Goal: Task Accomplishment & Management: Manage account settings

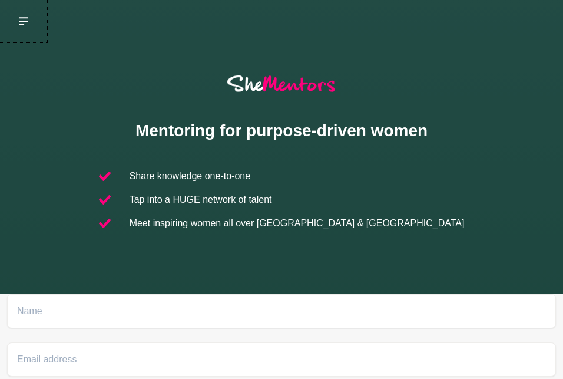
click at [22, 18] on icon at bounding box center [23, 21] width 9 height 8
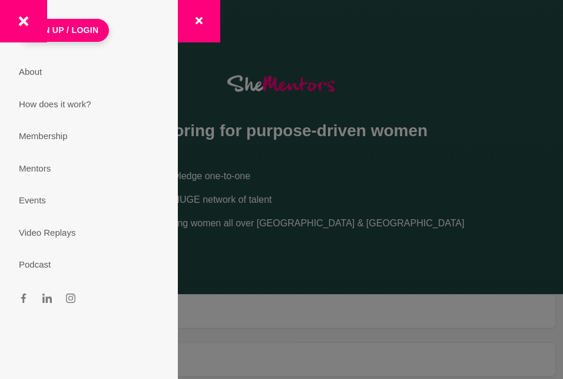
click at [77, 26] on div at bounding box center [94, 21] width 188 height 42
click at [78, 29] on div at bounding box center [94, 21] width 188 height 42
click at [21, 16] on button at bounding box center [23, 21] width 47 height 42
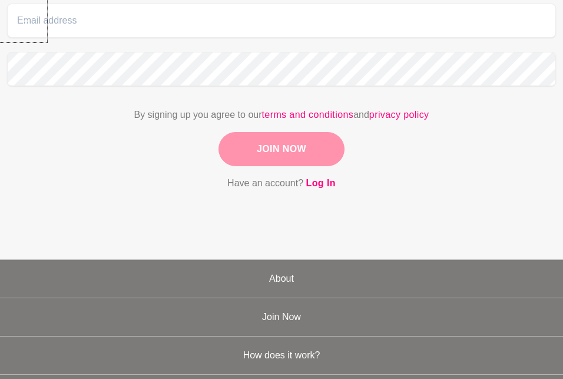
scroll to position [360, 0]
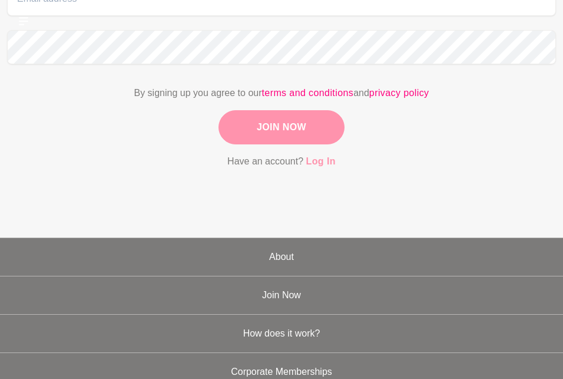
click at [323, 161] on link "Log In" at bounding box center [320, 161] width 29 height 15
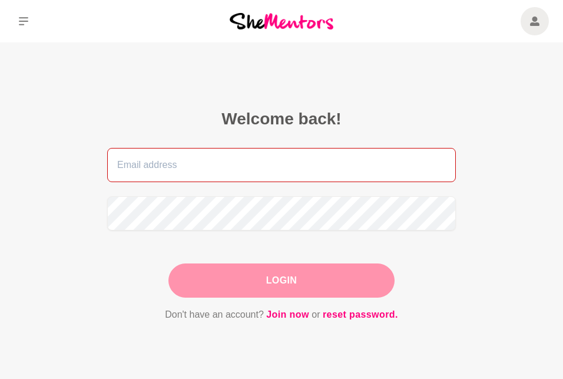
click at [293, 161] on input "email" at bounding box center [281, 165] width 349 height 34
type input "[PERSON_NAME][EMAIL_ADDRESS][DOMAIN_NAME]"
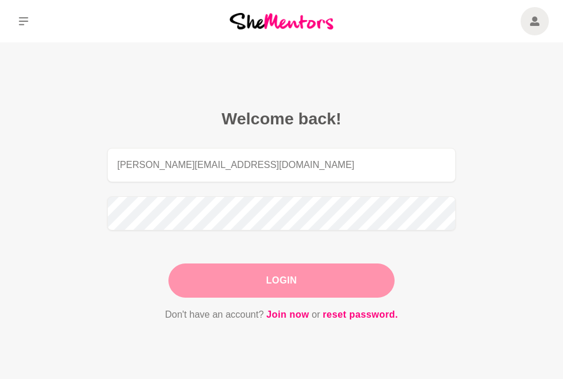
click at [240, 272] on button "Login" at bounding box center [281, 280] width 226 height 34
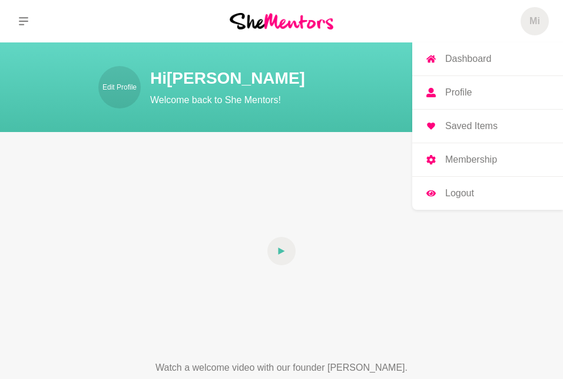
click at [536, 21] on h5 "Mi" at bounding box center [534, 21] width 11 height 12
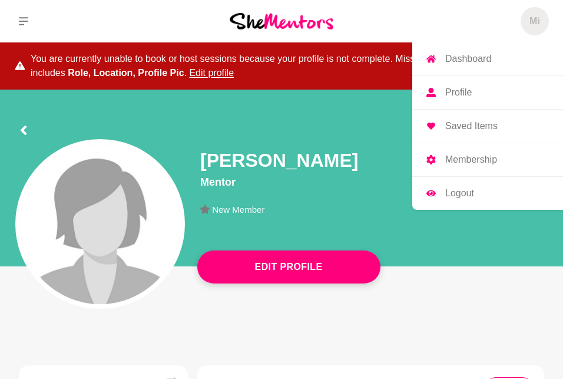
click at [463, 93] on p "Profile" at bounding box center [458, 92] width 27 height 9
click at [464, 159] on p "Membership" at bounding box center [471, 159] width 52 height 9
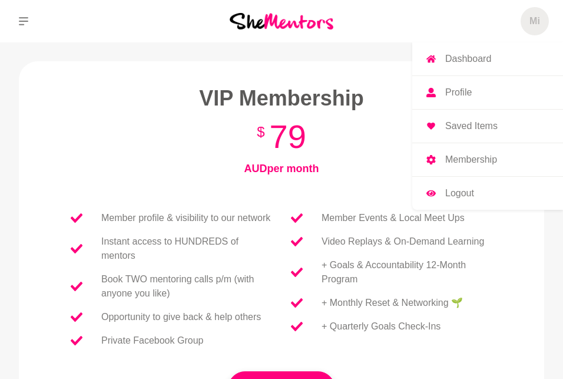
click at [463, 159] on p "Membership" at bounding box center [471, 159] width 52 height 9
click at [537, 21] on h5 "Mi" at bounding box center [534, 21] width 11 height 12
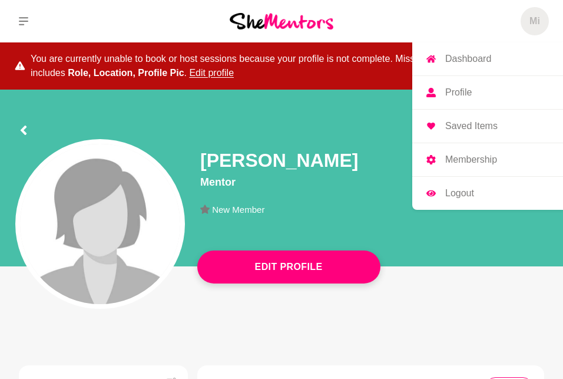
click at [459, 91] on p "Profile" at bounding box center [458, 92] width 27 height 9
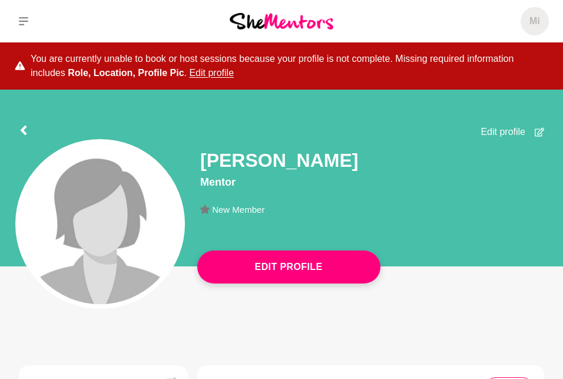
click at [510, 131] on span "Edit profile" at bounding box center [503, 132] width 45 height 14
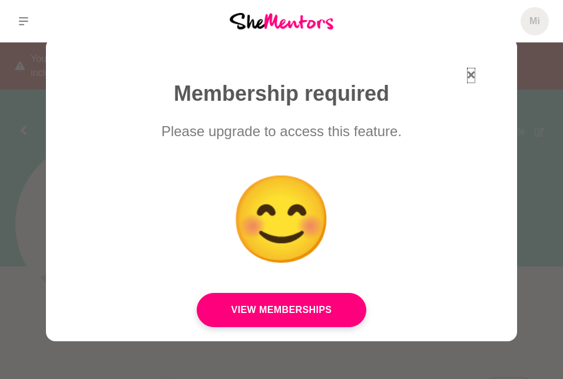
click at [468, 76] on icon "button" at bounding box center [471, 74] width 7 height 7
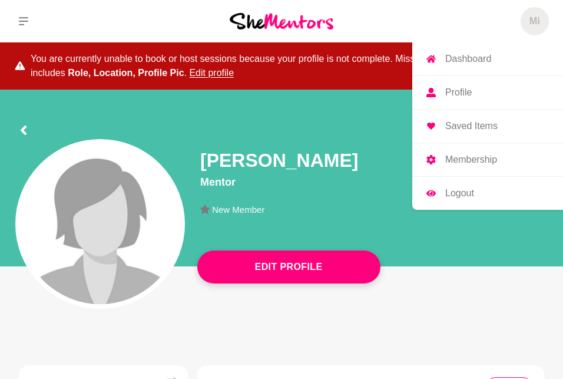
click at [532, 19] on h5 "Mi" at bounding box center [534, 21] width 11 height 12
click at [473, 58] on p "Dashboard" at bounding box center [468, 58] width 46 height 9
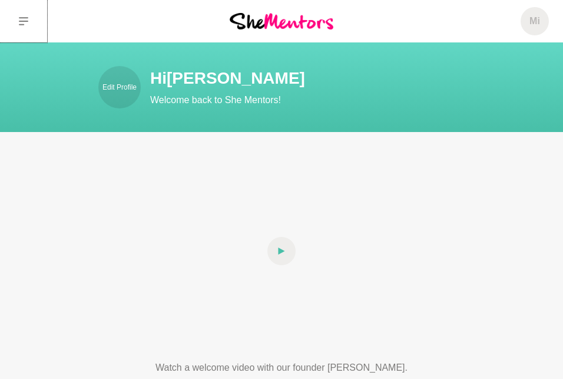
click at [19, 23] on icon at bounding box center [23, 20] width 9 height 9
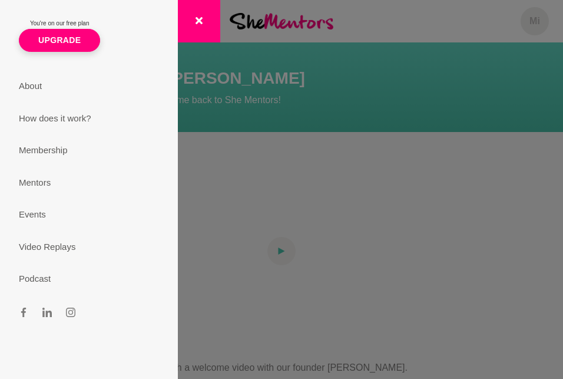
click at [537, 21] on section "You're on our free plan Upgrade About How does it work? Membership Mentors Even…" at bounding box center [281, 189] width 563 height 379
click at [410, 100] on section "You're on our free plan Upgrade About How does it work? Membership Mentors Even…" at bounding box center [281, 189] width 563 height 379
click at [468, 243] on section "You're on our free plan Upgrade About How does it work? Membership Mentors Even…" at bounding box center [281, 189] width 563 height 379
click at [197, 21] on icon "button" at bounding box center [199, 20] width 7 height 7
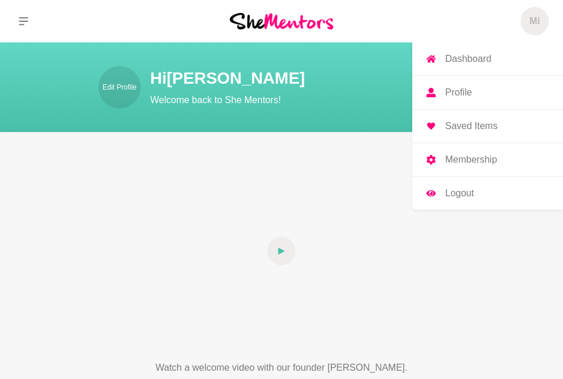
click at [538, 19] on h5 "Mi" at bounding box center [534, 21] width 11 height 12
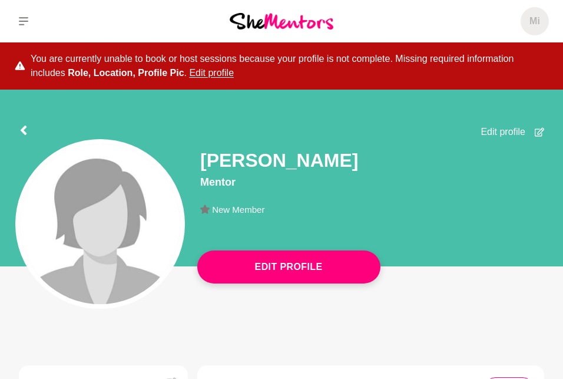
click at [536, 131] on icon at bounding box center [539, 131] width 9 height 9
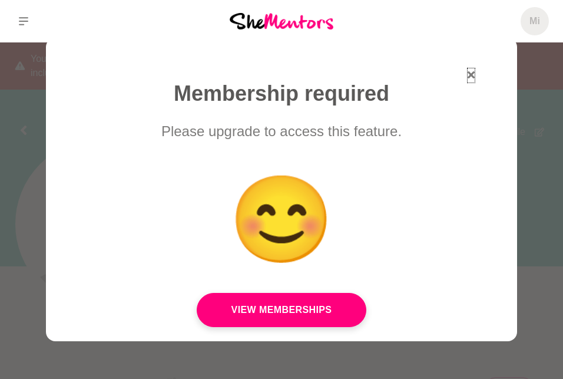
click at [468, 73] on icon "button" at bounding box center [471, 74] width 7 height 7
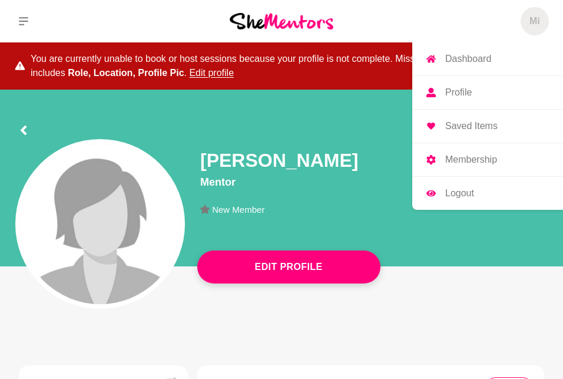
click at [534, 18] on h5 "Mi" at bounding box center [534, 21] width 11 height 12
click at [533, 24] on h5 "Mi" at bounding box center [534, 21] width 11 height 12
click at [538, 17] on h5 "Mi" at bounding box center [534, 21] width 11 height 12
click at [473, 158] on p "Membership" at bounding box center [471, 159] width 52 height 9
